Goal: Task Accomplishment & Management: Use online tool/utility

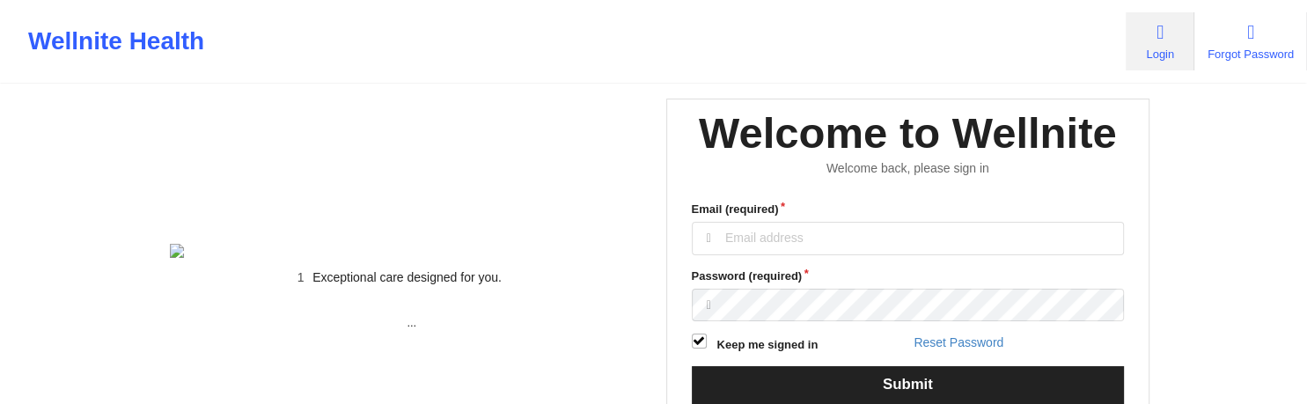
type input "olatestadmin@wellnite.com"
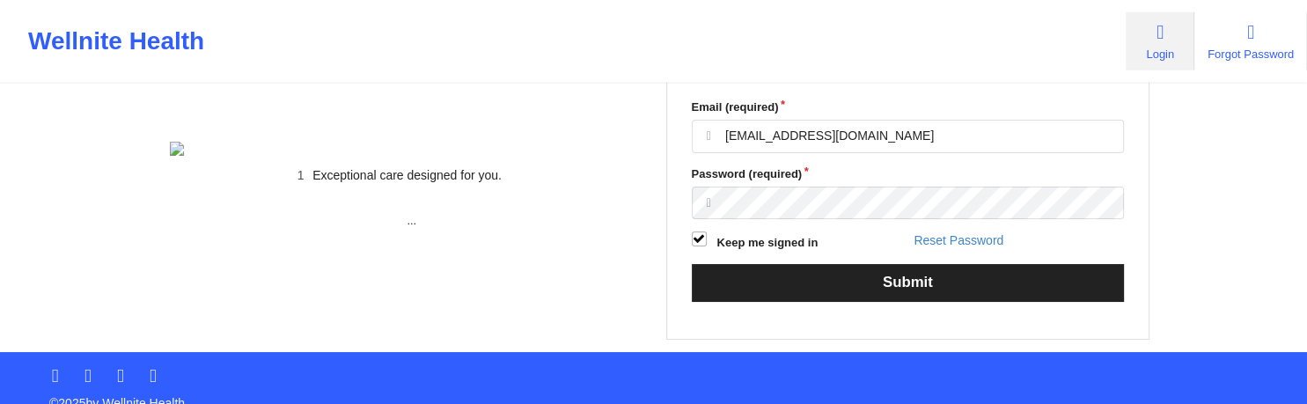
scroll to position [176, 0]
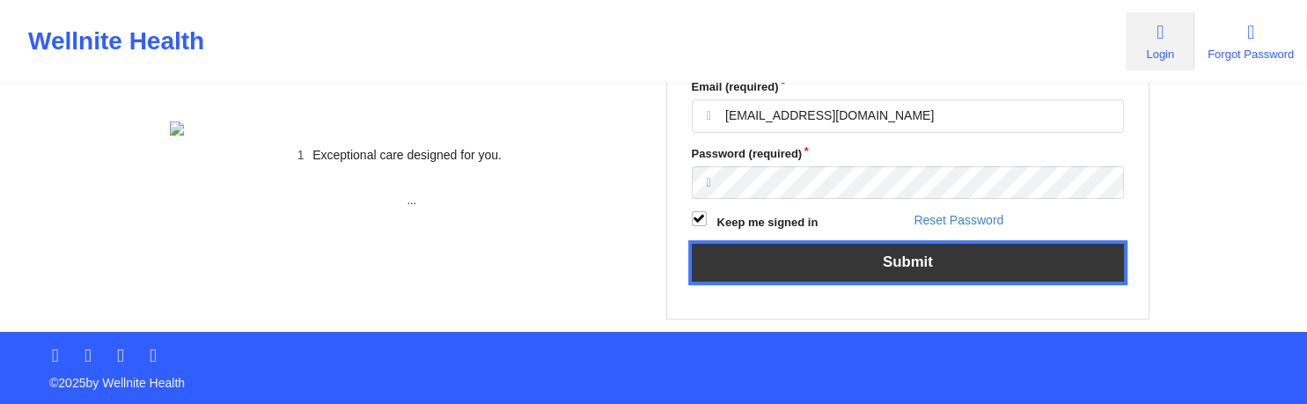
click at [894, 270] on button "Submit" at bounding box center [908, 263] width 433 height 38
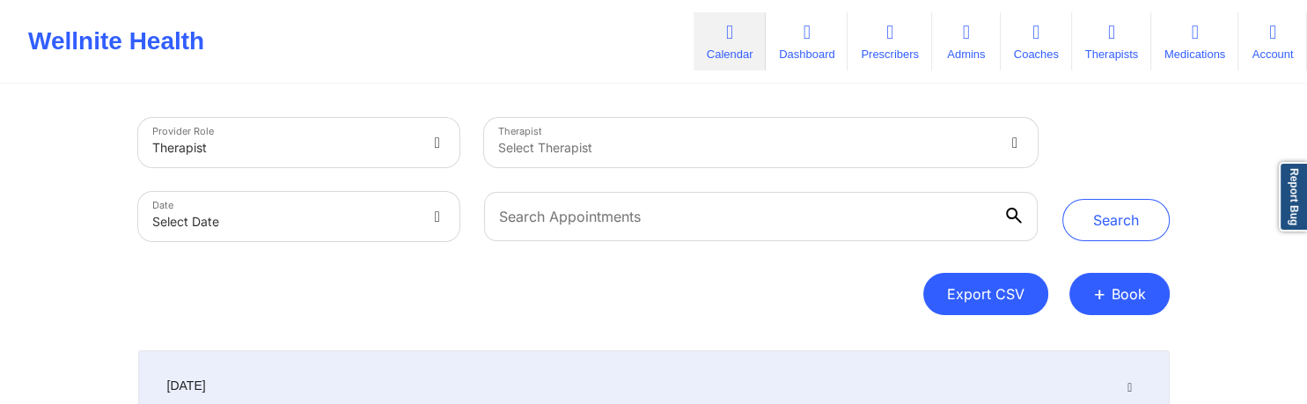
click at [1015, 290] on button "Export CSV" at bounding box center [985, 294] width 125 height 42
select select "2025-7"
select select "2025-8"
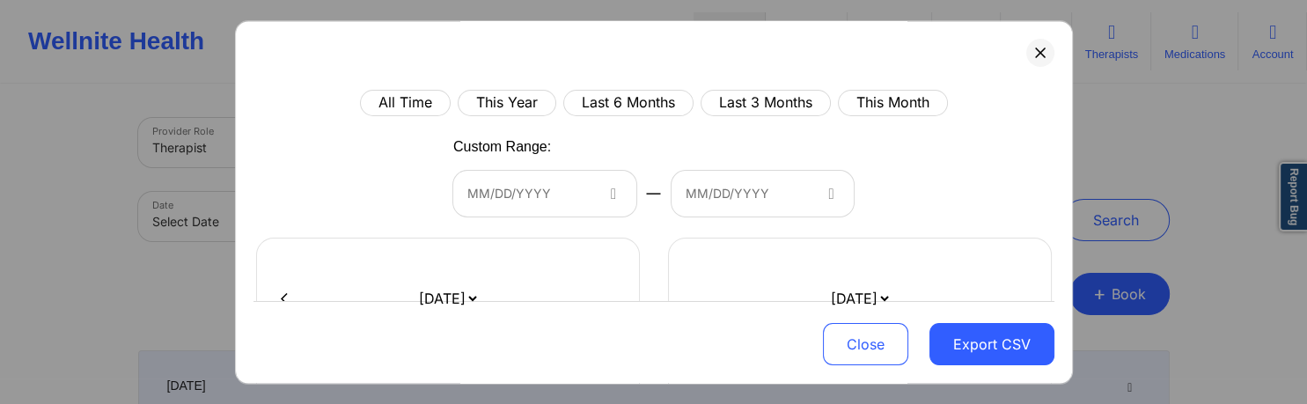
click at [575, 206] on div "MM/DD/YYYY" at bounding box center [544, 195] width 183 height 46
click at [869, 100] on button "This Month" at bounding box center [893, 103] width 110 height 26
select select "2025-7"
select select "2025-8"
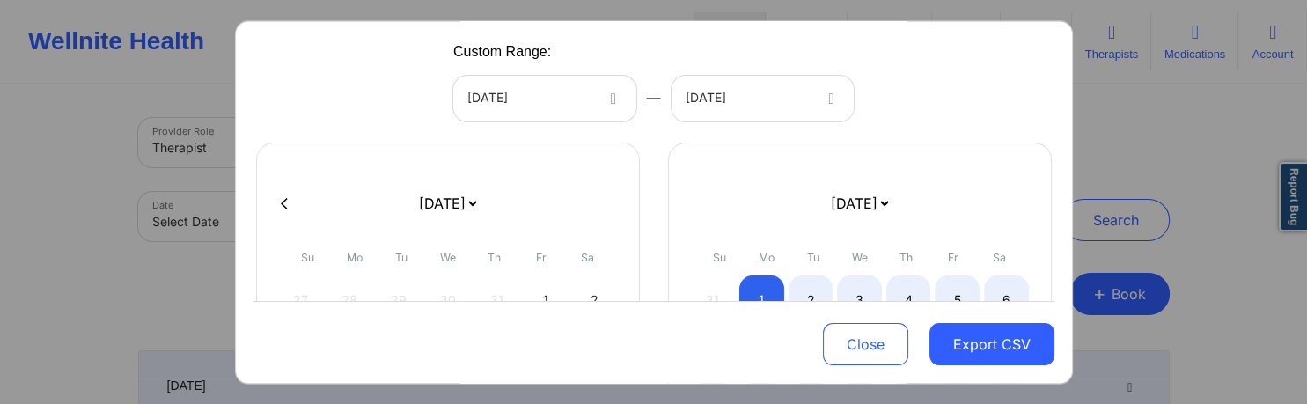
scroll to position [253, 0]
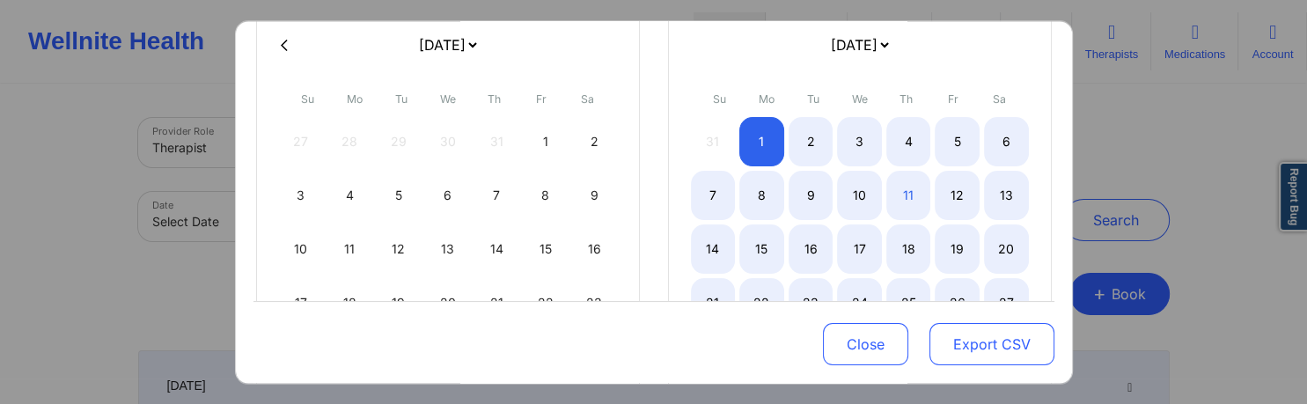
click at [994, 358] on button "Export CSV" at bounding box center [991, 344] width 125 height 42
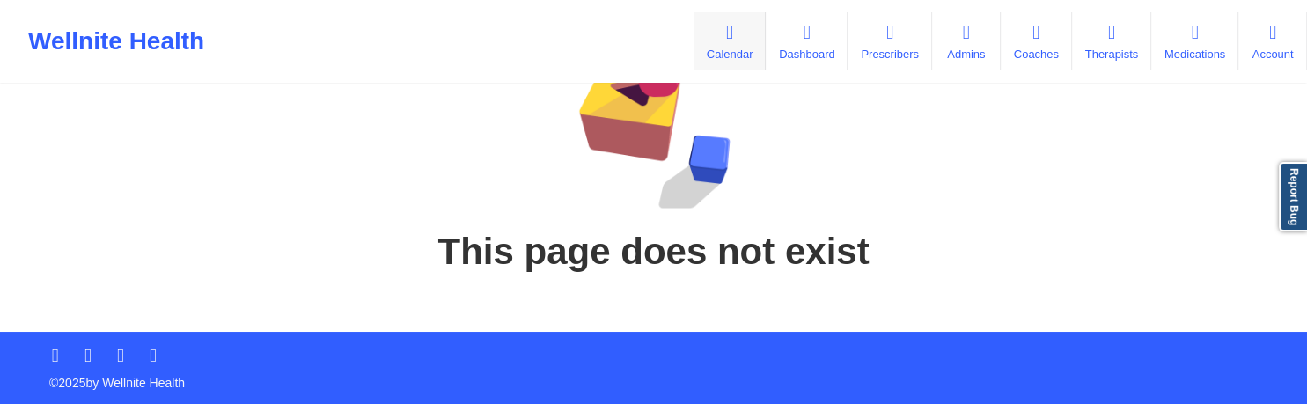
click at [706, 40] on link "Calendar" at bounding box center [729, 41] width 72 height 58
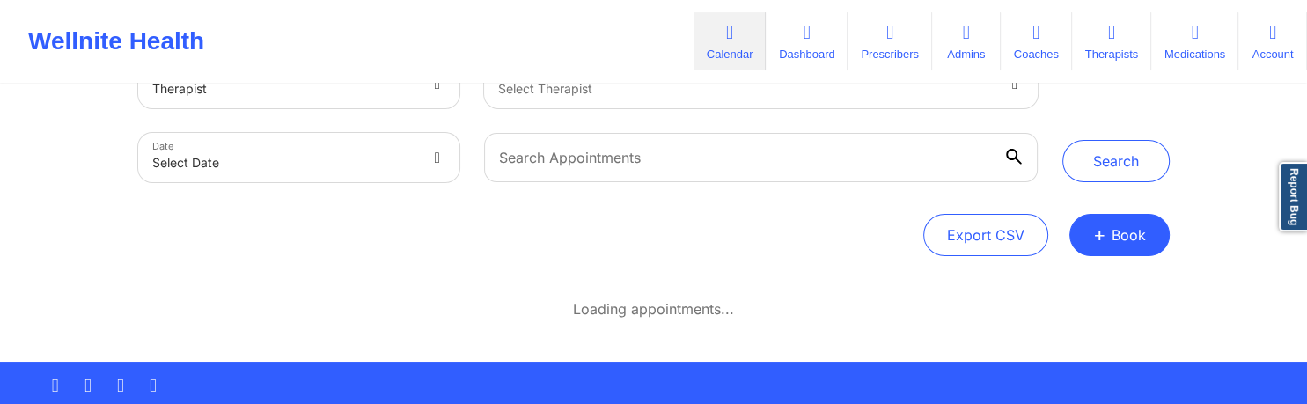
scroll to position [88, 0]
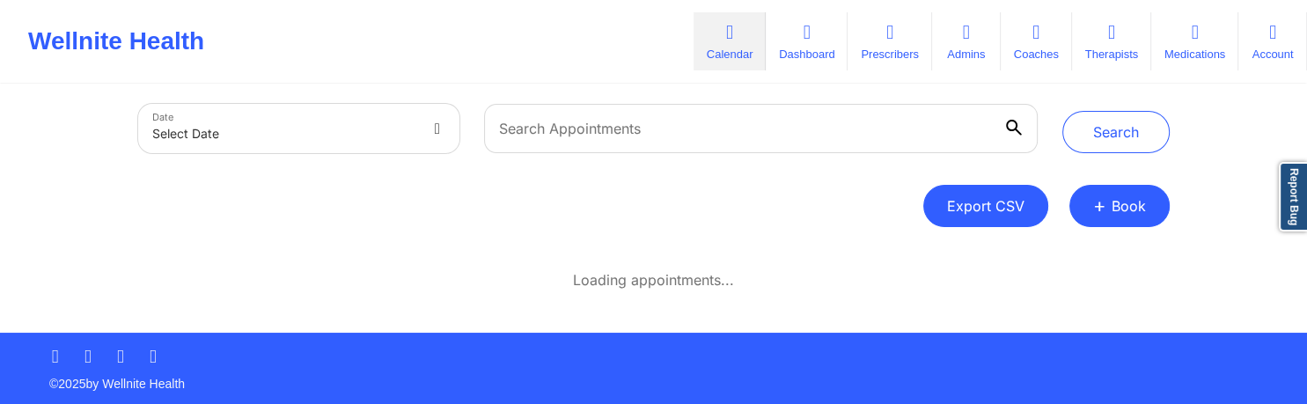
click at [1034, 209] on button "Export CSV" at bounding box center [985, 206] width 125 height 42
select select "2025-7"
select select "2025-8"
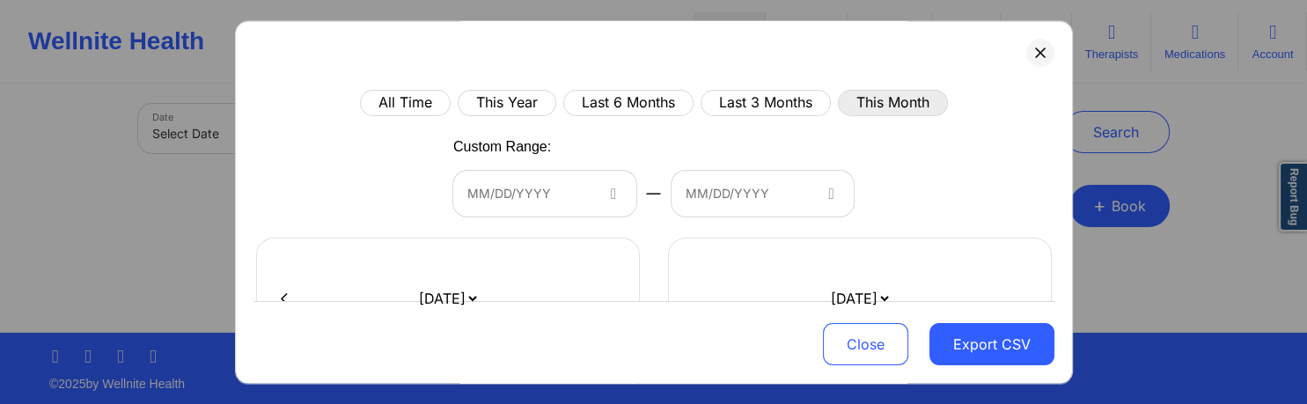
click at [869, 104] on button "This Month" at bounding box center [893, 103] width 110 height 26
select select "2025-7"
select select "2025-8"
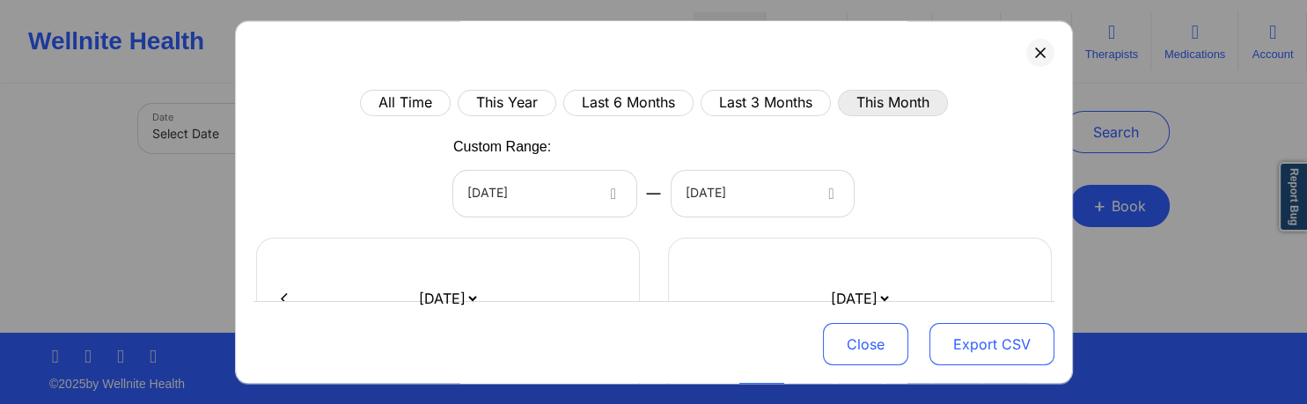
click at [983, 347] on button "Export CSV" at bounding box center [991, 344] width 125 height 42
select select "2025-7"
select select "2025-8"
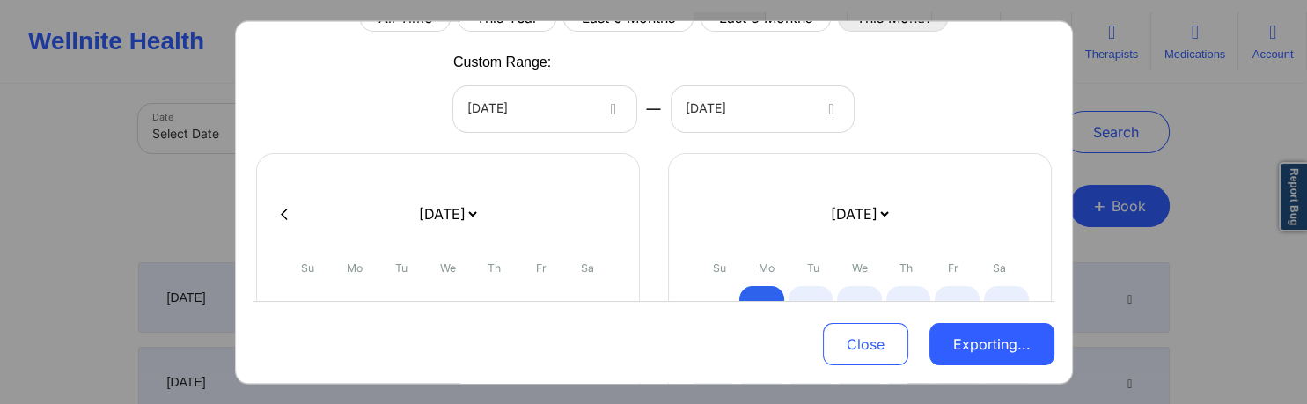
scroll to position [0, 0]
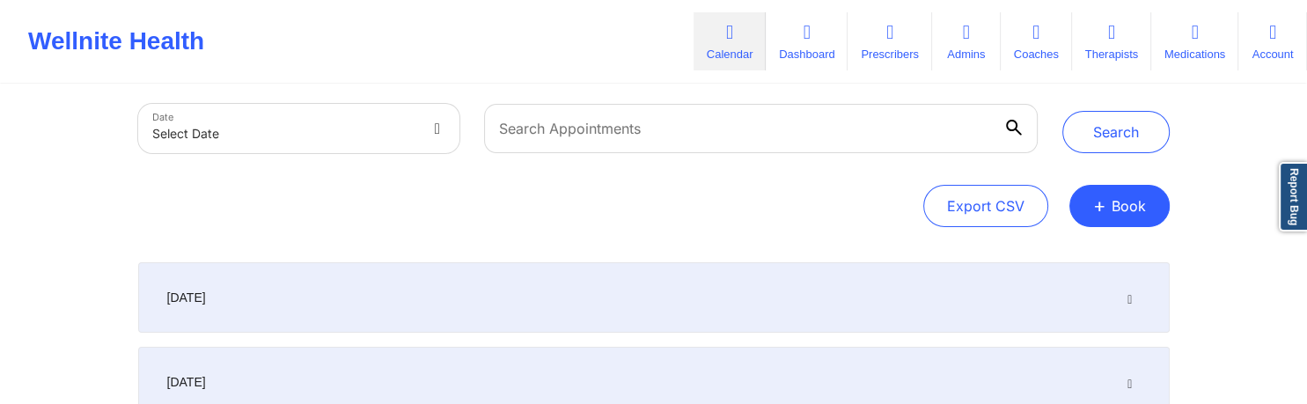
click at [619, 187] on div "Export CSV + Book" at bounding box center [653, 206] width 1031 height 42
drag, startPoint x: 1010, startPoint y: 209, endPoint x: 679, endPoint y: 231, distance: 331.5
click at [1009, 209] on button "Export CSV" at bounding box center [985, 206] width 125 height 42
select select "2025-7"
select select "2025-8"
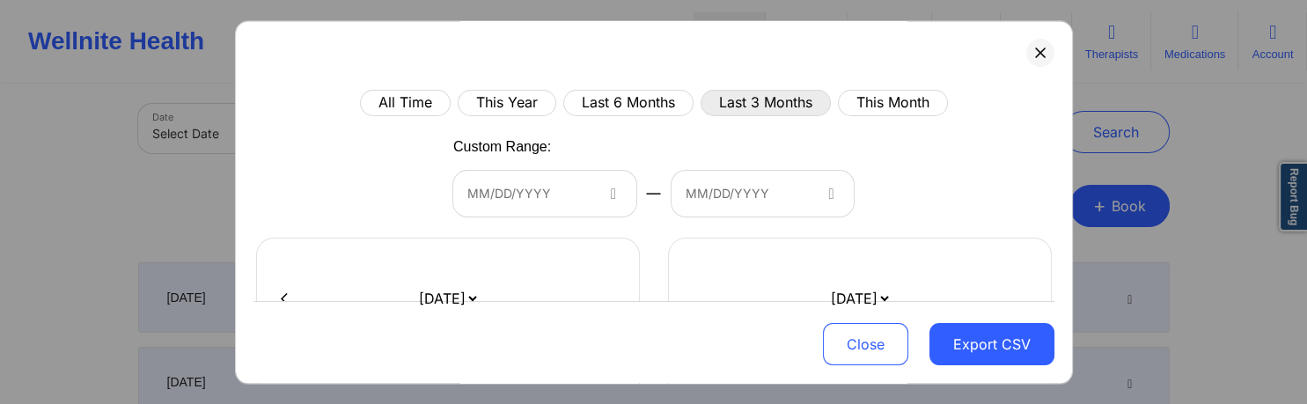
click at [763, 98] on button "Last 3 Months" at bounding box center [765, 103] width 130 height 26
select select "2025-5"
select select "2025-6"
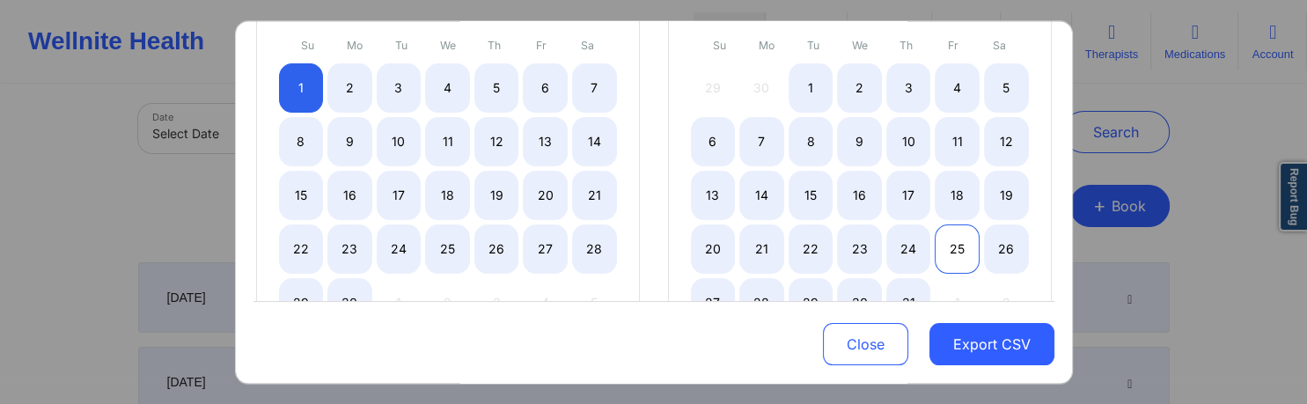
scroll to position [338, 0]
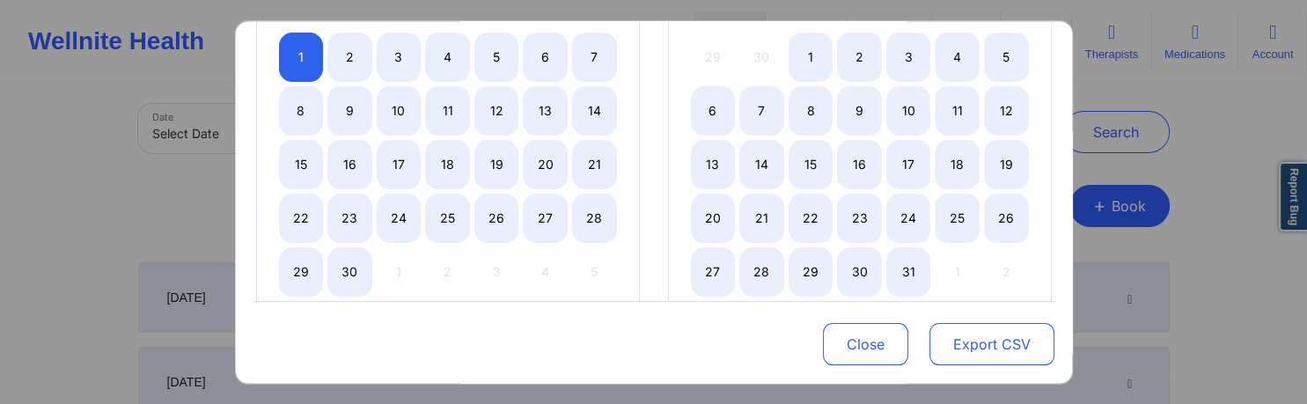
click at [998, 343] on button "Export CSV" at bounding box center [991, 344] width 125 height 42
select select "2025-5"
select select "2025-6"
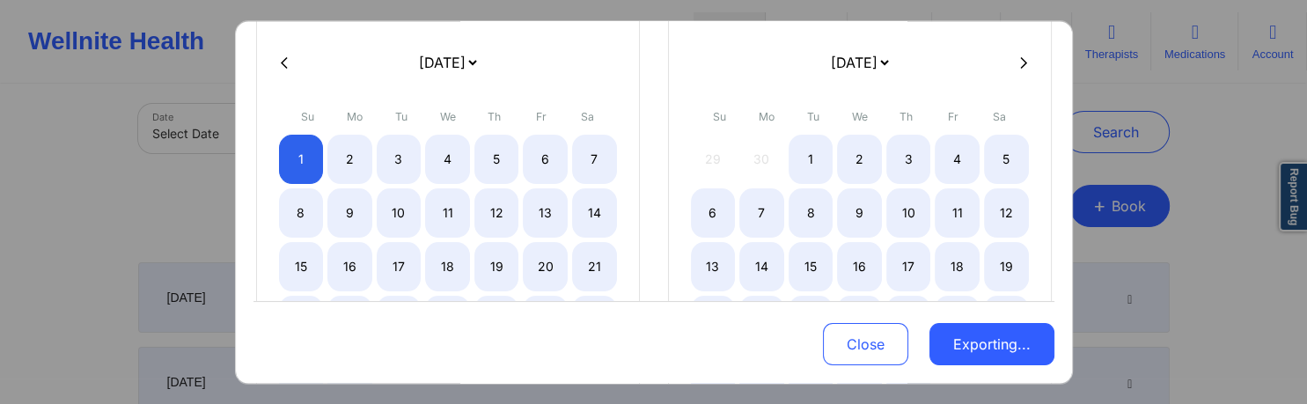
scroll to position [0, 0]
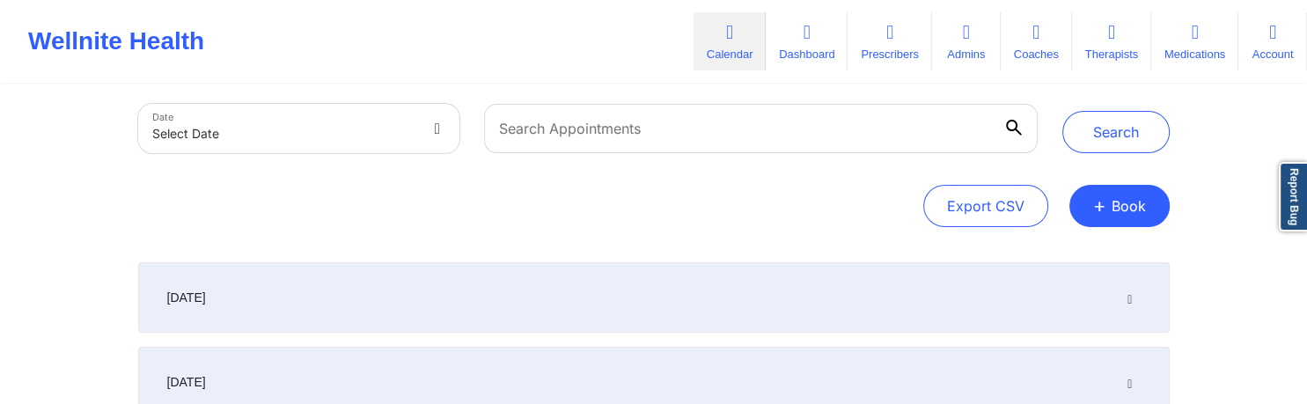
scroll to position [88, 0]
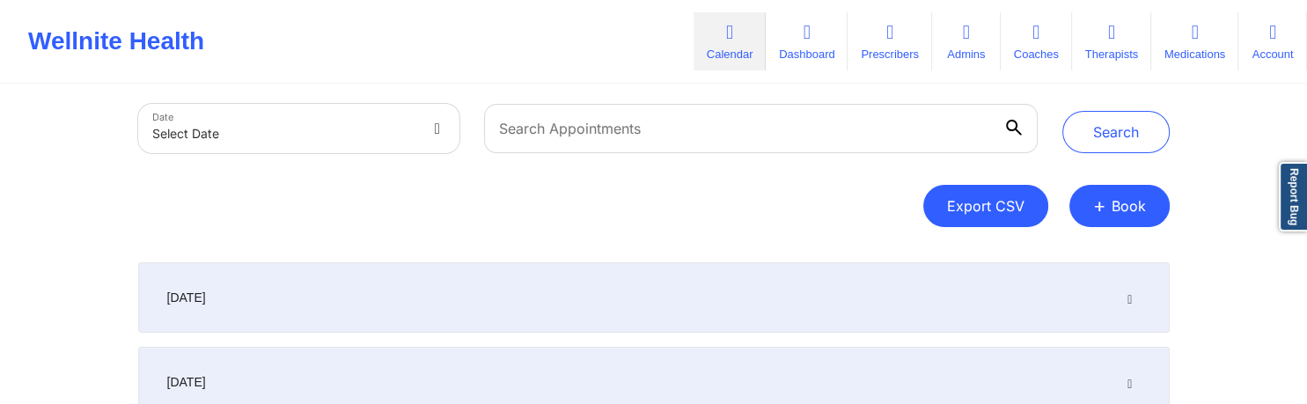
click at [978, 205] on button "Export CSV" at bounding box center [985, 206] width 125 height 42
select select "2025-7"
select select "2025-8"
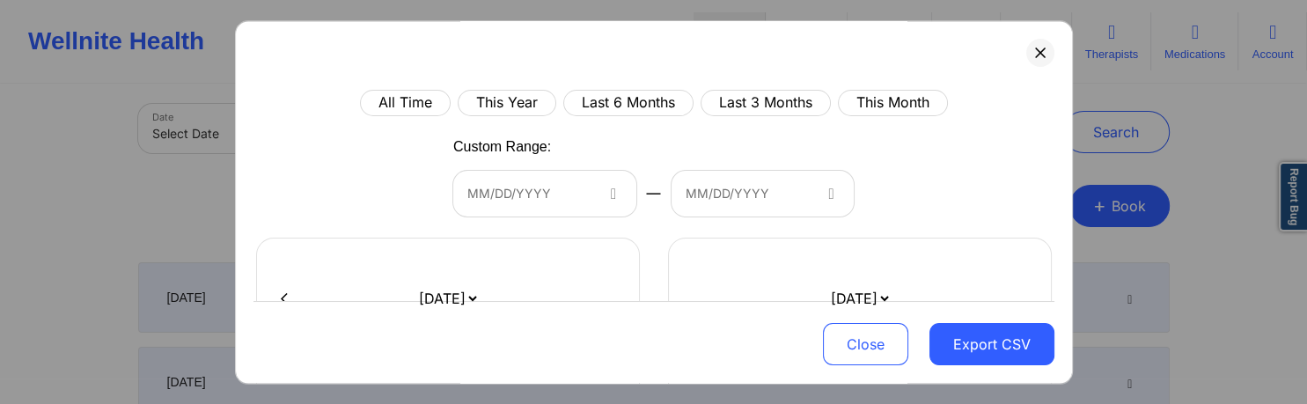
scroll to position [87, 0]
click at [899, 100] on button "This Month" at bounding box center [893, 103] width 110 height 26
select select "2025-7"
select select "2025-8"
